Goal: Task Accomplishment & Management: Complete application form

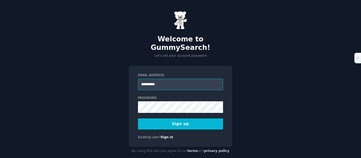
drag, startPoint x: 167, startPoint y: 78, endPoint x: 127, endPoint y: 78, distance: 40.7
click at [127, 78] on div "**********" at bounding box center [180, 83] width 361 height 167
type input "**********"
click at [176, 119] on button "Sign up" at bounding box center [180, 124] width 85 height 11
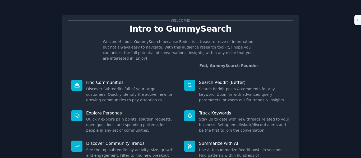
scroll to position [49, 0]
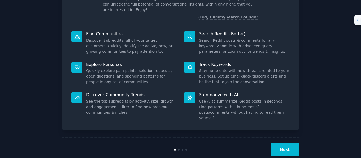
click at [134, 30] on button "Next" at bounding box center [285, 150] width 28 height 13
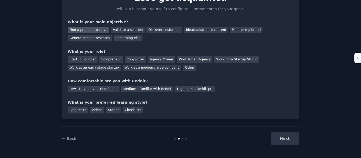
click at [88, 29] on div "Find a problem to solve" at bounding box center [89, 30] width 42 height 7
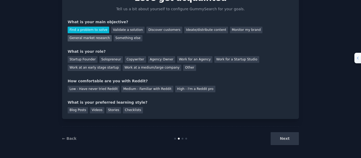
click at [112, 30] on div "General market research" at bounding box center [90, 38] width 44 height 7
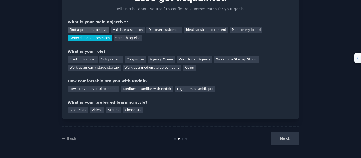
click at [97, 29] on div "Find a problem to solve" at bounding box center [89, 30] width 42 height 7
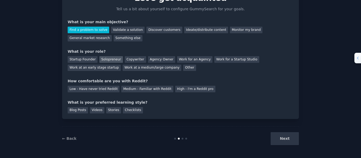
click at [107, 30] on div "Solopreneur" at bounding box center [110, 59] width 23 height 7
click at [134, 30] on div "Medium - Familiar with Reddit" at bounding box center [147, 89] width 52 height 7
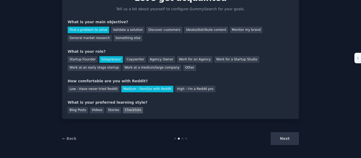
click at [123, 30] on div "Checklists" at bounding box center [133, 110] width 20 height 7
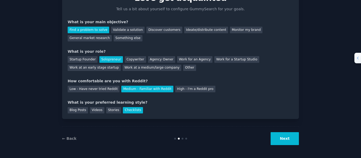
click at [134, 30] on button "Next" at bounding box center [285, 139] width 28 height 13
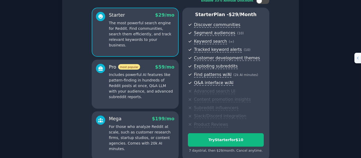
scroll to position [13, 0]
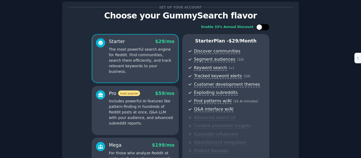
click at [134, 26] on div at bounding box center [262, 27] width 13 height 6
checkbox input "false"
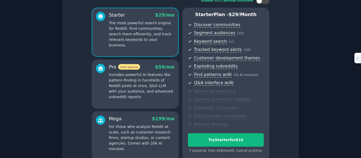
click at [134, 30] on p "Includes powerful AI features like pattern-finding in hundreds of Reddit posts …" at bounding box center [142, 86] width 66 height 28
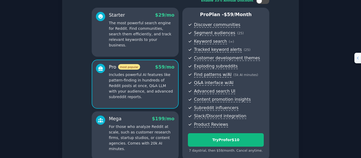
click at [134, 30] on p "The most powerful search engine for Reddit. Find communities, search them effic…" at bounding box center [142, 34] width 66 height 28
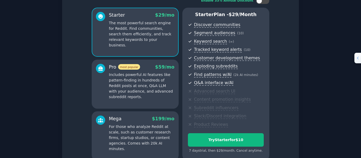
scroll to position [93, 0]
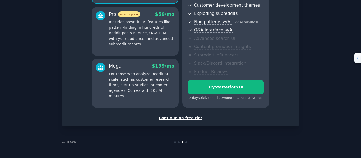
click at [134, 30] on div "Continue on free tier" at bounding box center [181, 119] width 226 height 6
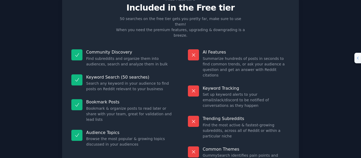
scroll to position [48, 0]
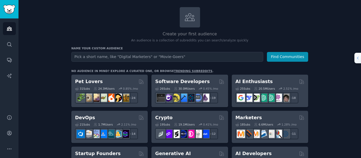
scroll to position [53, 0]
